Goal: Transaction & Acquisition: Purchase product/service

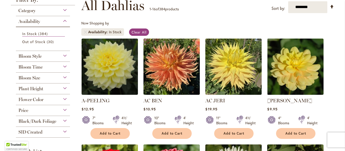
scroll to position [85, 0]
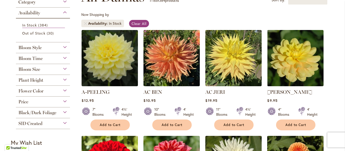
click at [63, 69] on div "Bloom Size" at bounding box center [43, 68] width 54 height 8
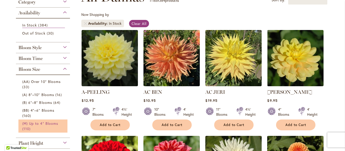
click at [45, 121] on span "(M) Up to 4" Blooms" at bounding box center [40, 123] width 36 height 5
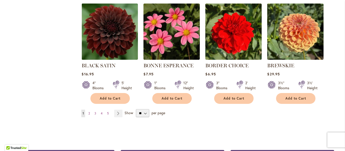
scroll to position [429, 0]
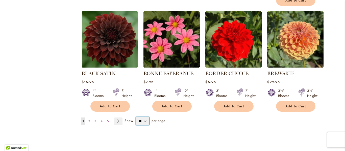
click at [144, 117] on select "** ** ** **" at bounding box center [142, 121] width 13 height 8
select select "**"
click at [136, 117] on select "** ** ** **" at bounding box center [142, 121] width 13 height 8
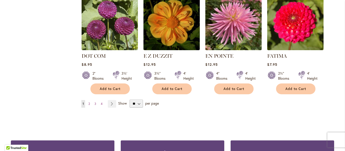
scroll to position [884, 0]
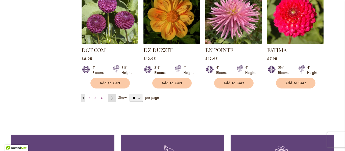
click at [109, 94] on link "Page Next" at bounding box center [112, 98] width 8 height 8
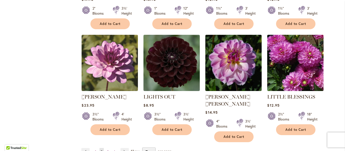
scroll to position [859, 0]
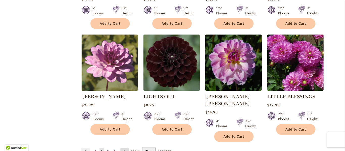
click at [125, 148] on link "Page Next" at bounding box center [124, 152] width 8 height 8
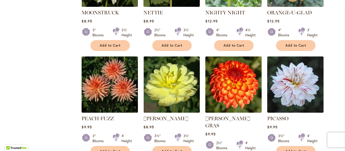
scroll to position [505, 0]
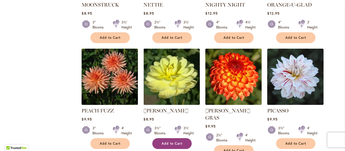
click at [163, 138] on button "Add to Cart" at bounding box center [171, 143] width 39 height 11
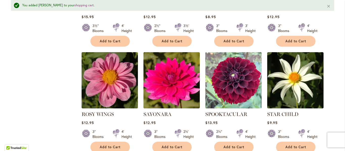
scroll to position [847, 0]
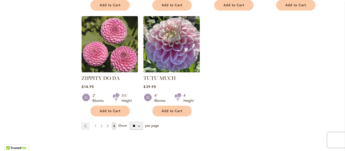
scroll to position [429, 0]
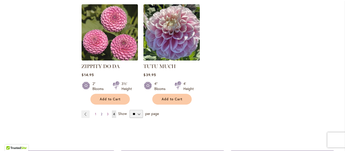
click at [101, 114] on span "2" at bounding box center [102, 114] width 2 height 4
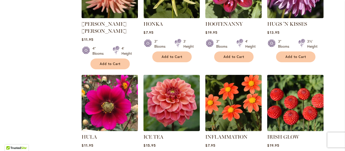
scroll to position [505, 0]
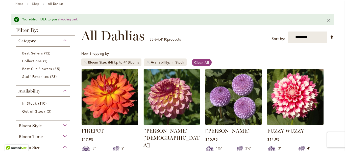
scroll to position [0, 0]
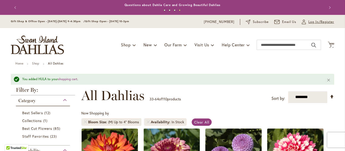
click at [312, 21] on span "Log In/Register" at bounding box center [321, 21] width 26 height 5
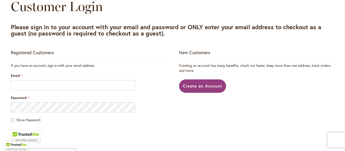
scroll to position [76, 0]
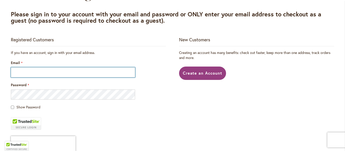
click at [88, 71] on input "Email" at bounding box center [73, 72] width 124 height 10
type input "**********"
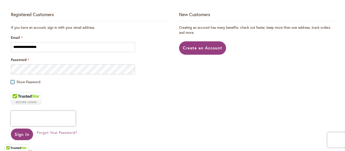
scroll to position [126, 0]
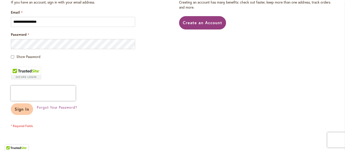
click at [20, 111] on span "Sign In" at bounding box center [22, 109] width 15 height 5
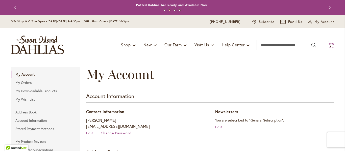
click at [331, 47] on span "2 2 items" at bounding box center [331, 46] width 5 height 3
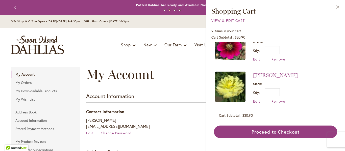
scroll to position [23, 0]
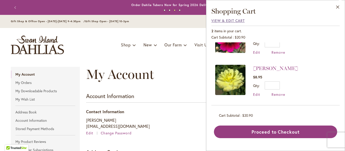
click at [231, 19] on span "View & Edit Cart" at bounding box center [227, 20] width 33 height 5
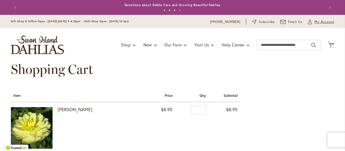
click at [323, 23] on span "My Account" at bounding box center [324, 21] width 20 height 5
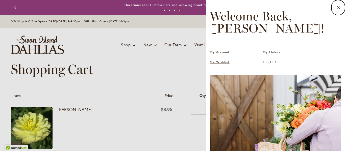
click at [223, 62] on link "My Wishlist" at bounding box center [235, 62] width 51 height 5
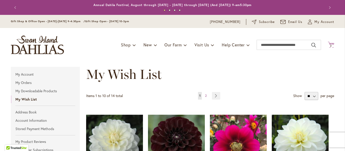
click at [328, 43] on icon "Cart .cls-1 { fill: #231f20; }" at bounding box center [331, 45] width 6 height 6
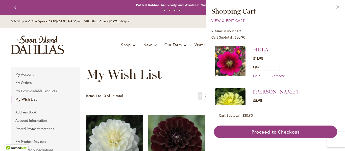
click at [74, 54] on div "Toggle Nav Shop Dahlia Tubers Collections Fresh Cut Dahlias Gardening Supplies …" at bounding box center [172, 45] width 333 height 34
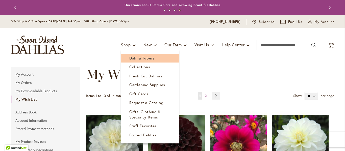
click at [126, 55] on link "Dahlia Tubers" at bounding box center [150, 58] width 58 height 9
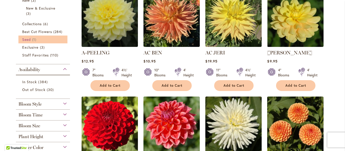
scroll to position [152, 0]
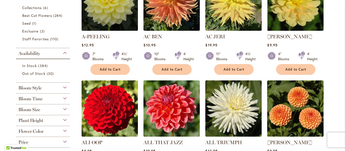
click at [43, 109] on div "Bloom Size" at bounding box center [43, 109] width 54 height 8
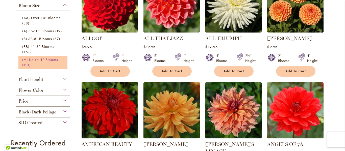
click at [48, 57] on span "(M) Up to 4" Blooms" at bounding box center [40, 59] width 36 height 5
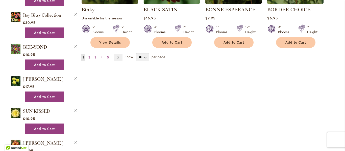
scroll to position [505, 0]
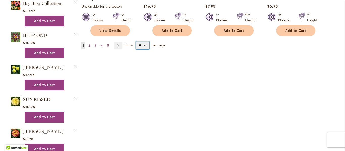
click at [146, 41] on select "** ** ** **" at bounding box center [142, 45] width 13 height 8
select select "**"
click at [136, 41] on select "** ** ** **" at bounding box center [142, 45] width 13 height 8
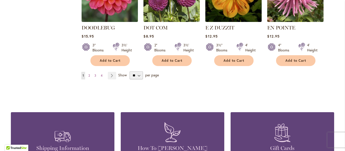
scroll to position [912, 0]
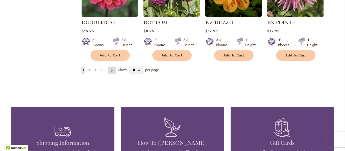
click at [111, 67] on link "Page Next" at bounding box center [112, 71] width 8 height 8
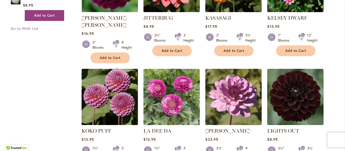
scroll to position [836, 0]
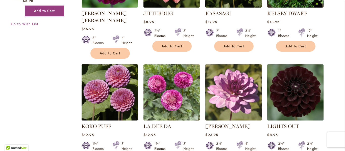
click at [230, 63] on img at bounding box center [233, 92] width 59 height 59
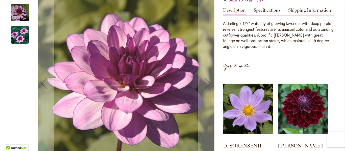
scroll to position [152, 0]
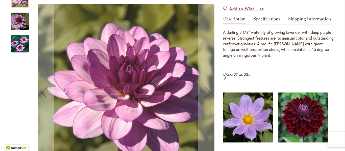
click at [21, 32] on img "LAUREN MICHELE" at bounding box center [20, 21] width 36 height 24
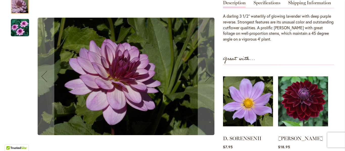
scroll to position [177, 0]
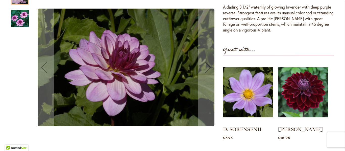
click at [20, 28] on img "LAUREN MICHELE" at bounding box center [20, 18] width 18 height 18
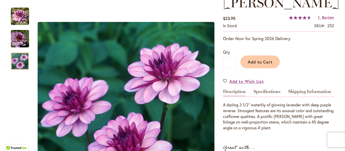
scroll to position [76, 0]
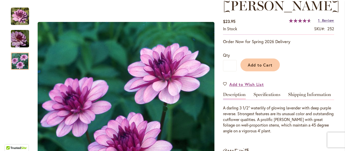
click at [319, 23] on link "1 Review" at bounding box center [326, 20] width 16 height 5
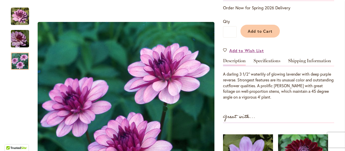
scroll to position [52, 0]
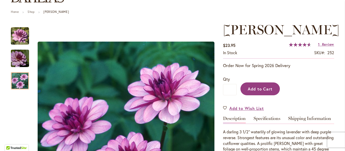
click at [264, 92] on span "Add to Cart" at bounding box center [260, 88] width 25 height 5
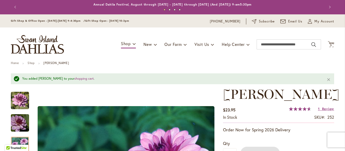
scroll to position [0, 0]
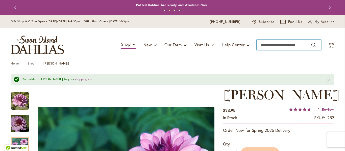
click at [269, 46] on input "Search" at bounding box center [289, 45] width 64 height 10
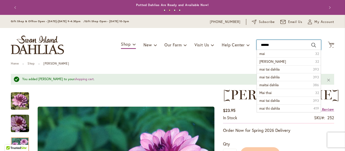
type input "*******"
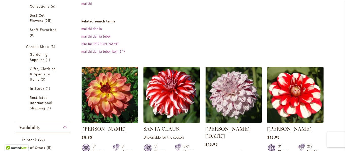
scroll to position [126, 0]
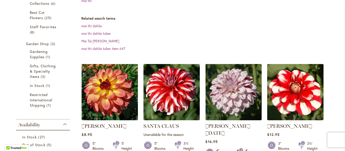
click at [104, 84] on img at bounding box center [109, 92] width 59 height 59
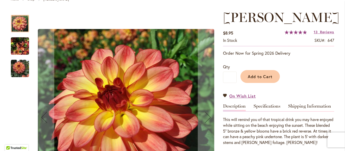
scroll to position [76, 0]
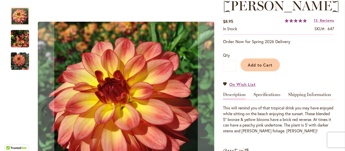
click at [16, 44] on img "MAI TAI" at bounding box center [20, 39] width 18 height 24
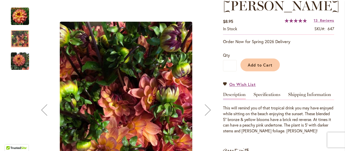
click at [19, 59] on img "MAI TAI" at bounding box center [20, 61] width 18 height 18
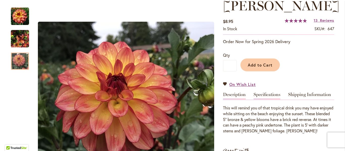
click at [268, 94] on link "Specifications" at bounding box center [267, 95] width 27 height 7
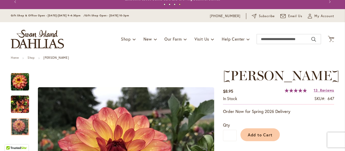
scroll to position [0, 0]
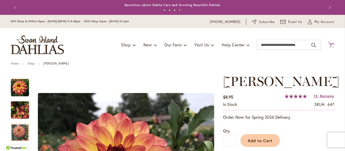
click at [329, 44] on icon at bounding box center [331, 45] width 6 height 6
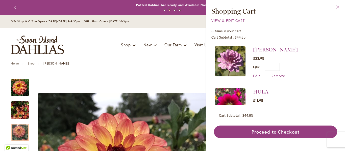
click at [337, 5] on button "Close" at bounding box center [338, 8] width 14 height 16
